Goal: Information Seeking & Learning: Compare options

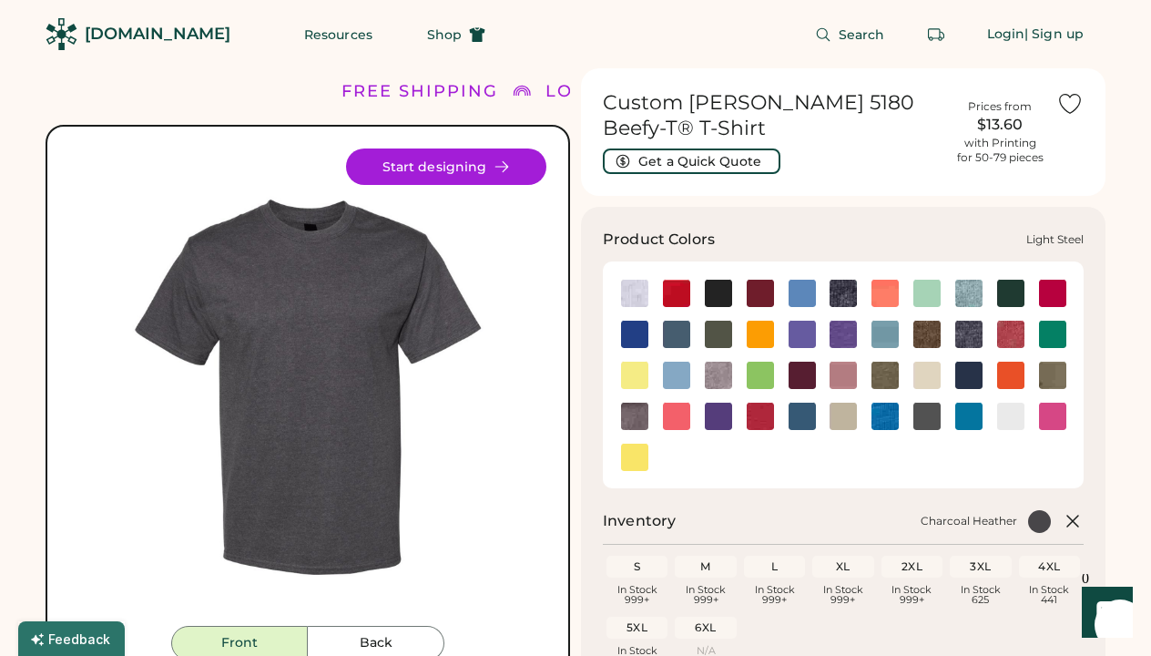
click at [718, 381] on img at bounding box center [718, 374] width 27 height 27
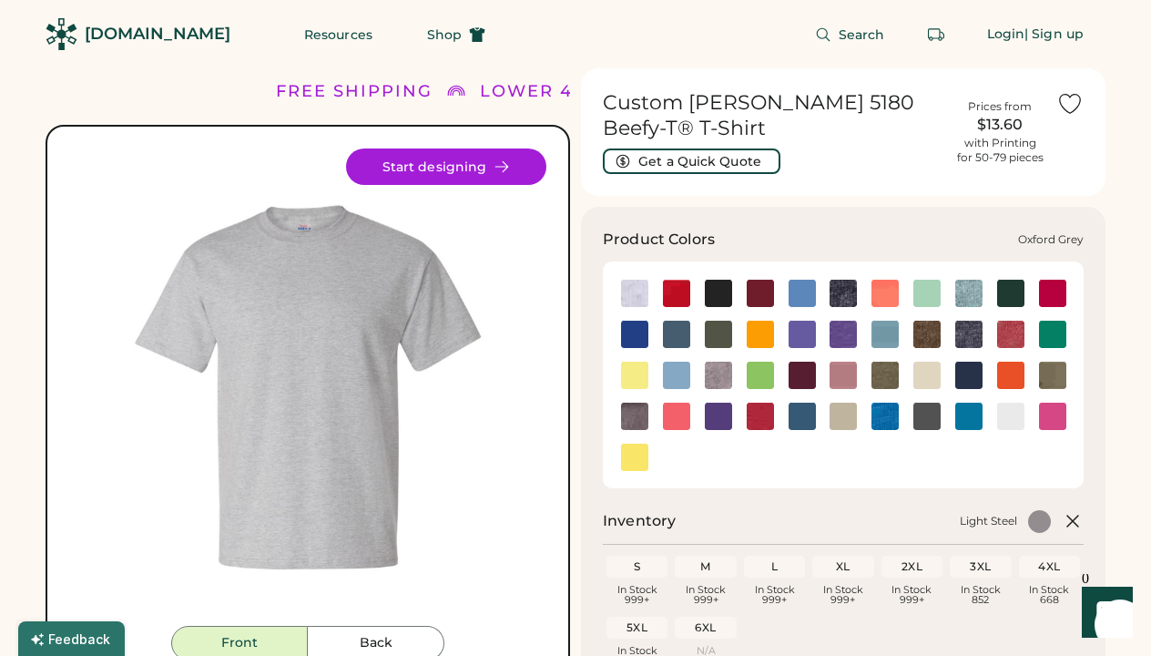
click at [635, 416] on img at bounding box center [634, 415] width 27 height 27
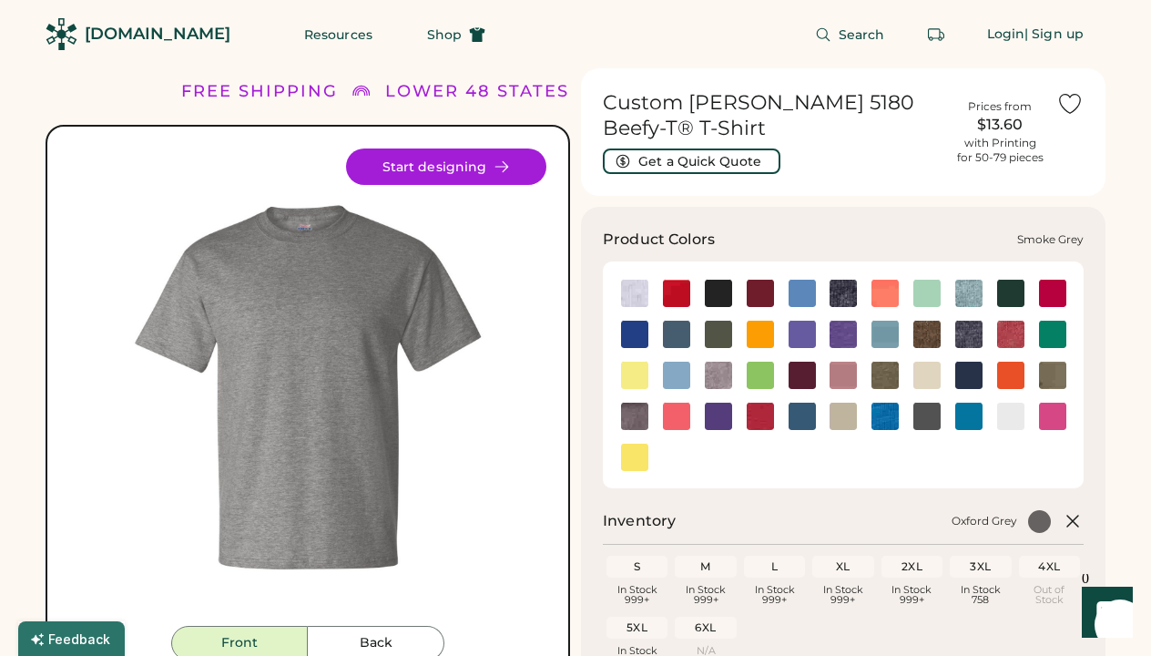
click at [931, 420] on img at bounding box center [926, 415] width 27 height 27
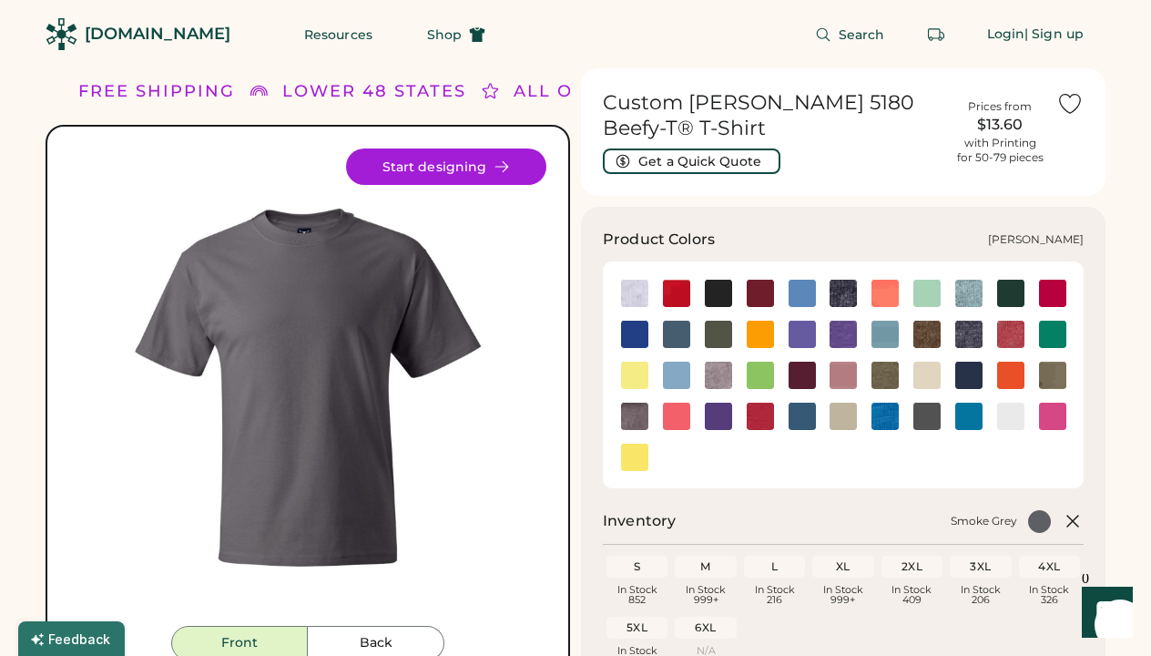
click at [975, 337] on img at bounding box center [968, 334] width 27 height 27
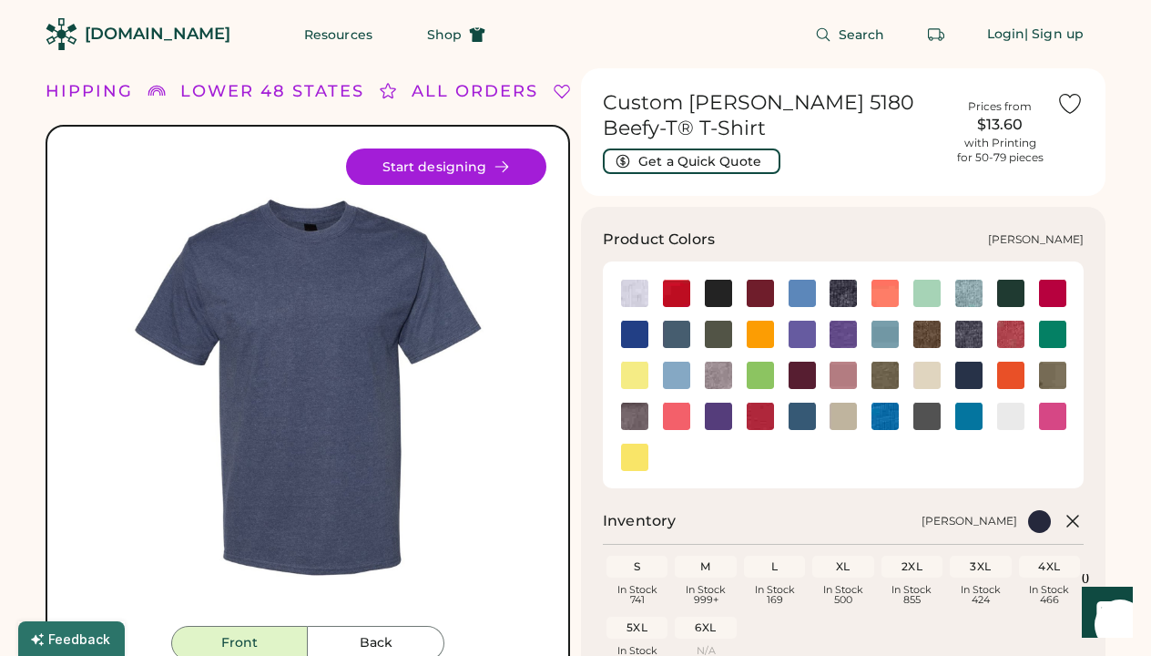
click at [931, 331] on img at bounding box center [926, 334] width 27 height 27
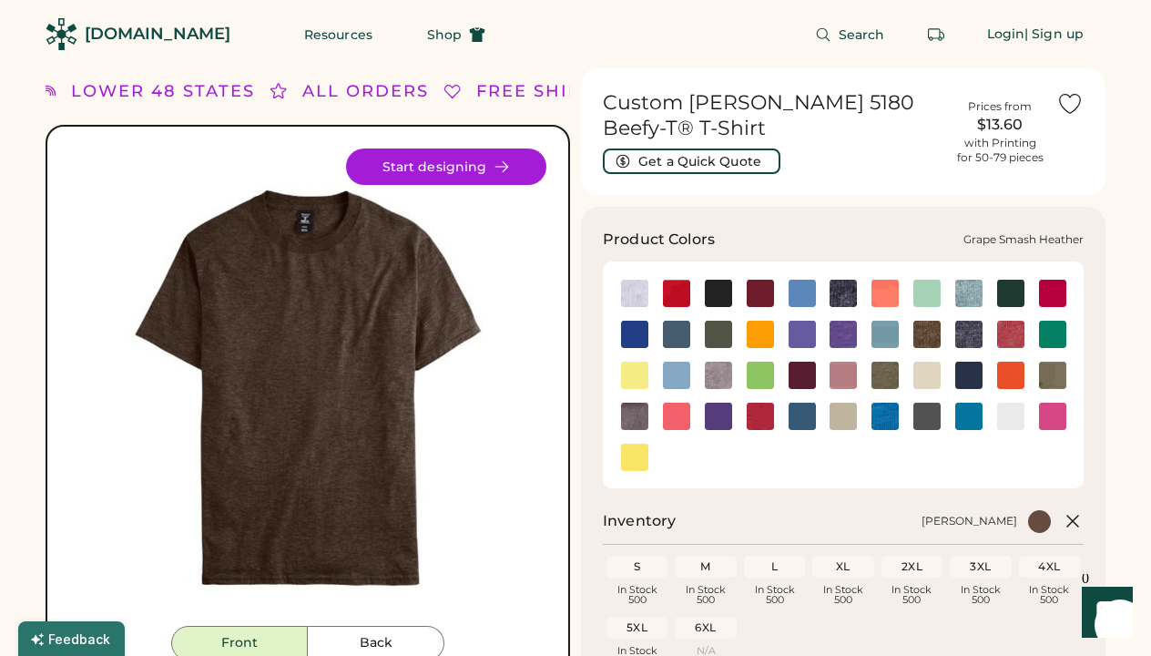
click at [849, 334] on img at bounding box center [843, 334] width 27 height 27
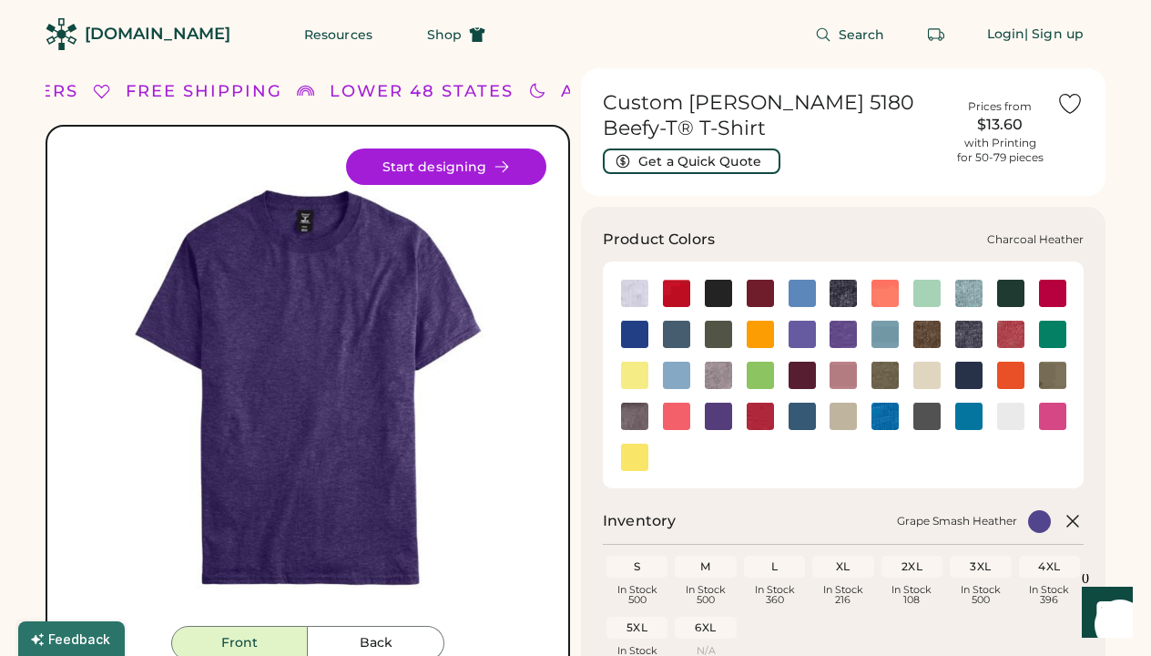
click at [845, 294] on img at bounding box center [843, 293] width 27 height 27
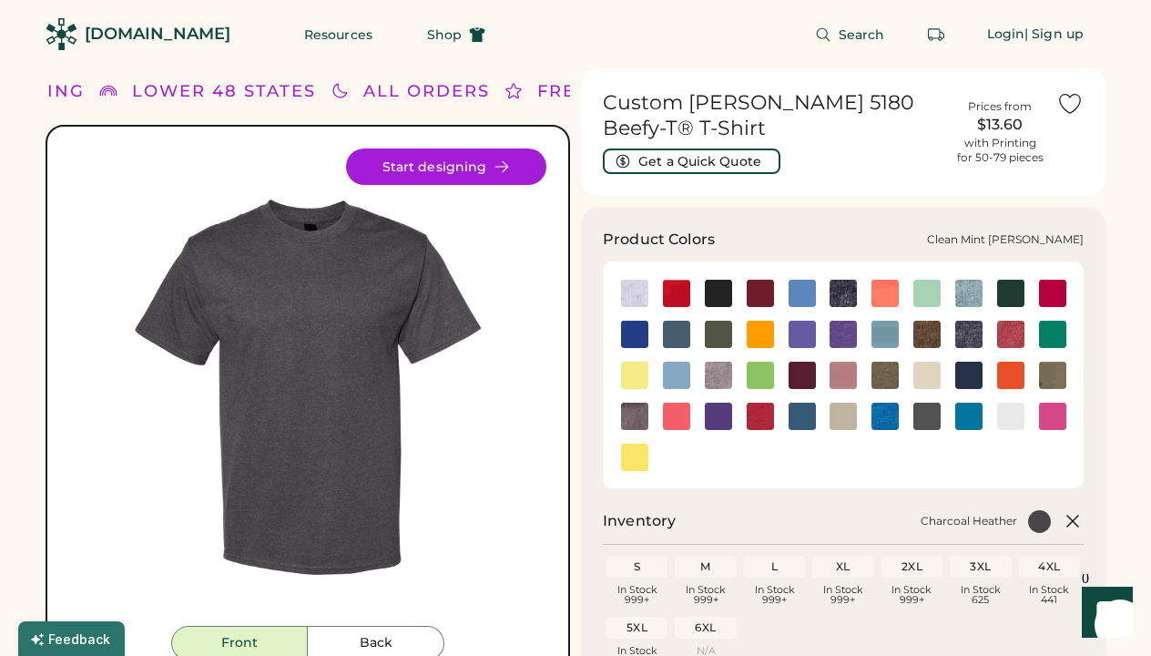
click at [969, 298] on img at bounding box center [968, 293] width 27 height 27
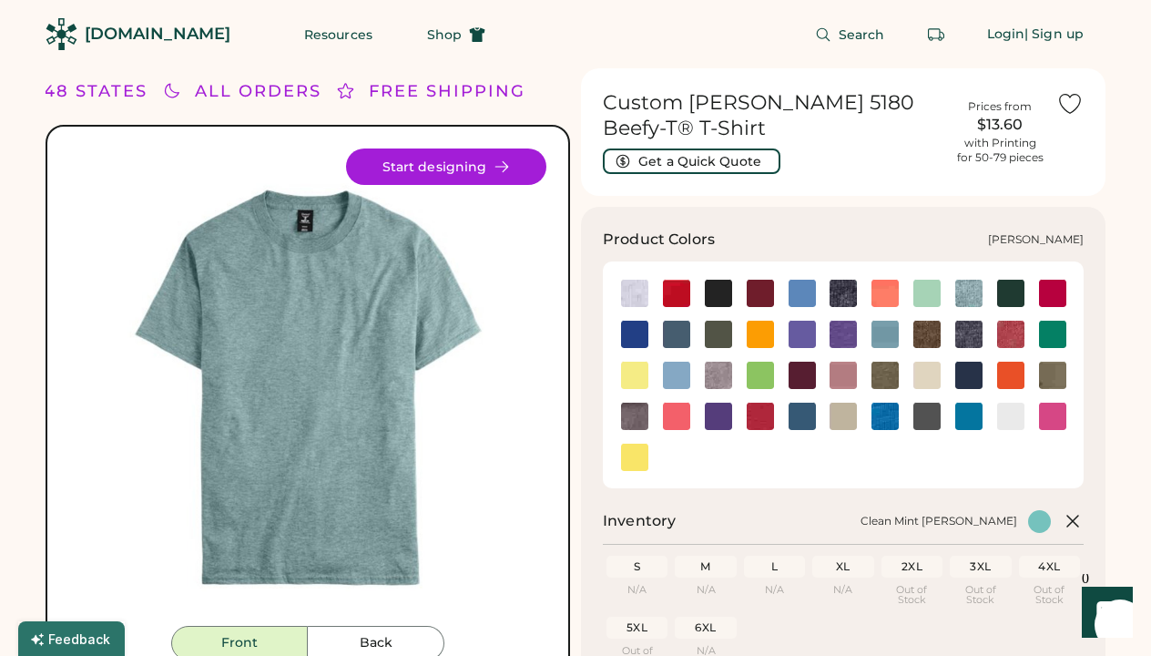
click at [970, 332] on img at bounding box center [968, 334] width 27 height 27
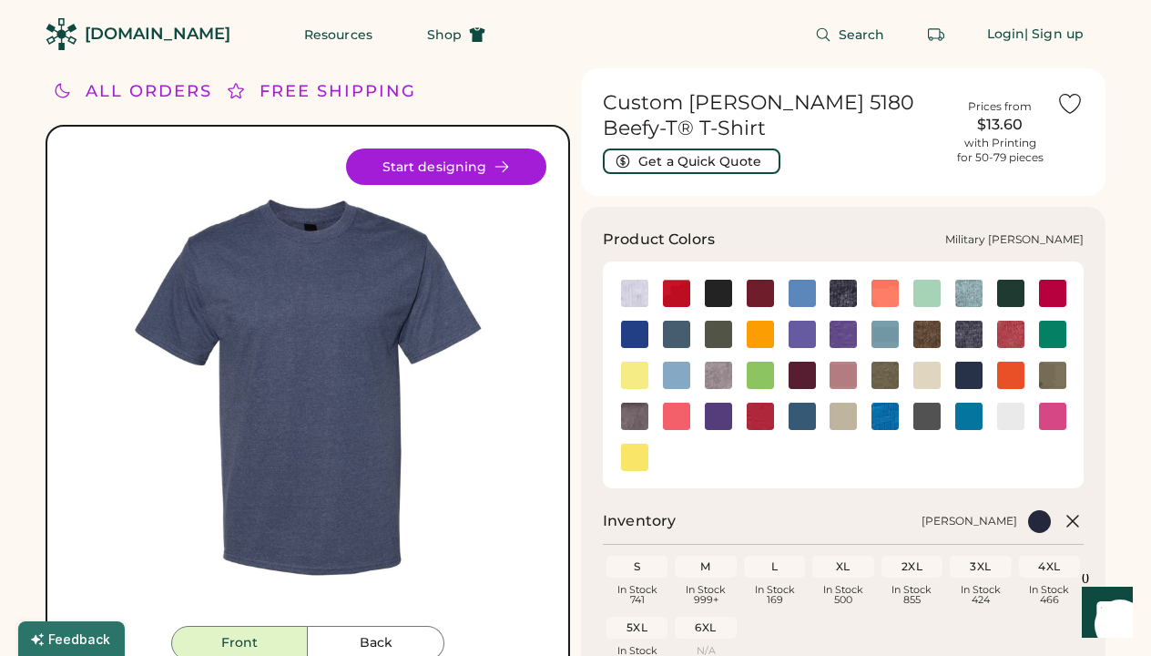
click at [885, 379] on img at bounding box center [884, 374] width 27 height 27
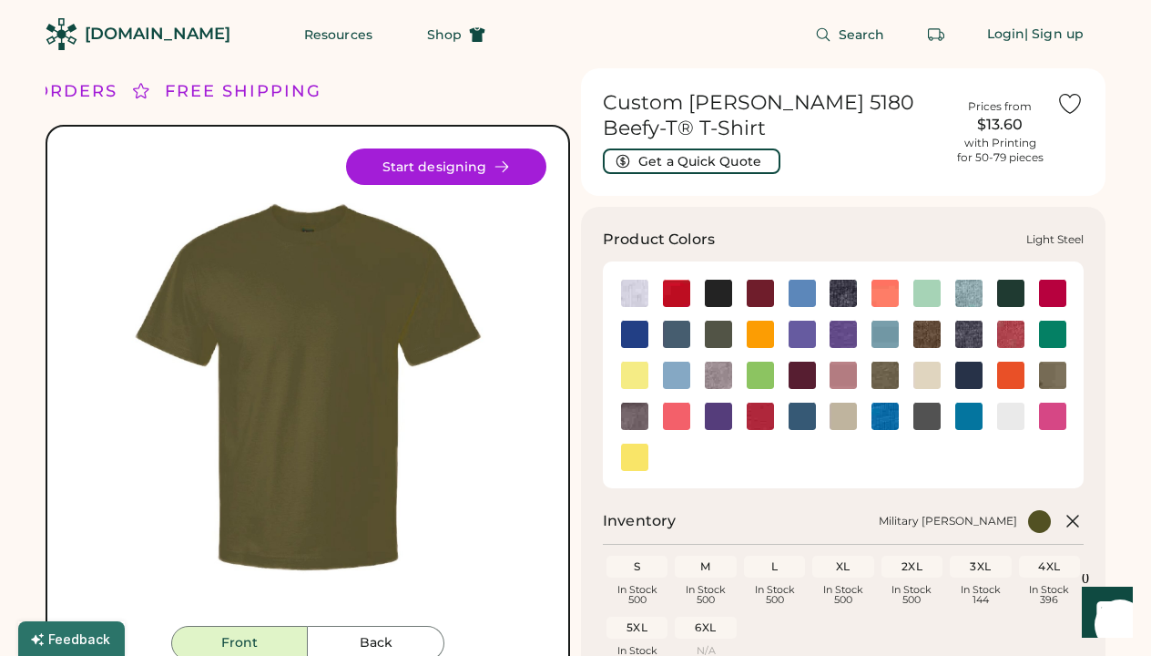
click at [719, 375] on img at bounding box center [718, 374] width 27 height 27
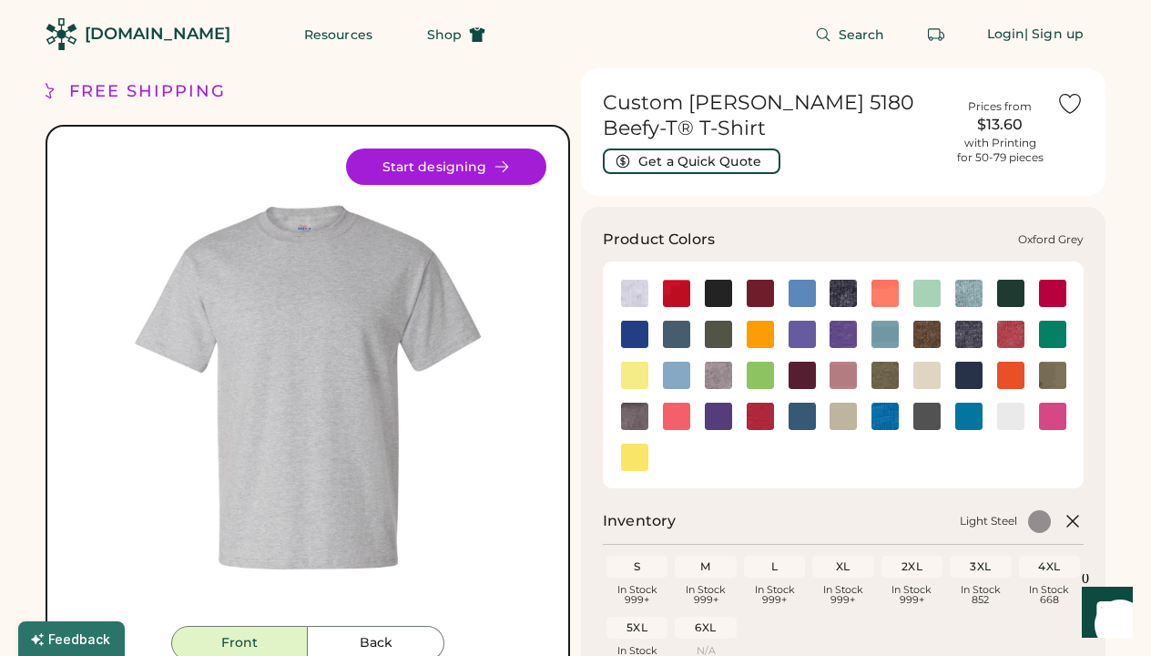
click at [631, 416] on img at bounding box center [634, 415] width 27 height 27
